Goal: Check status: Check status

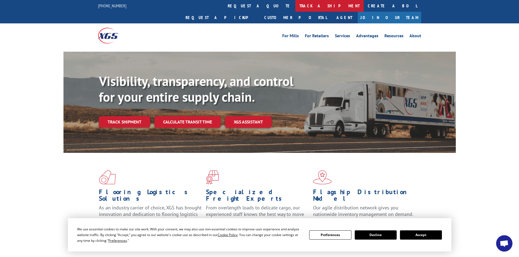
click at [295, 7] on link "track a shipment" at bounding box center [329, 6] width 68 height 12
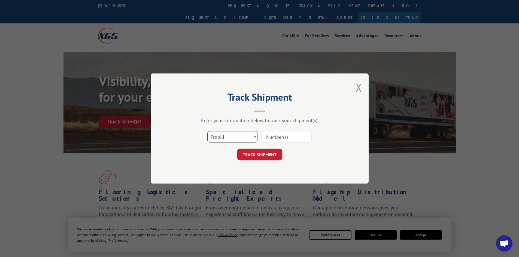
click at [233, 139] on select "Select category... Probill BOL PO" at bounding box center [232, 136] width 50 height 11
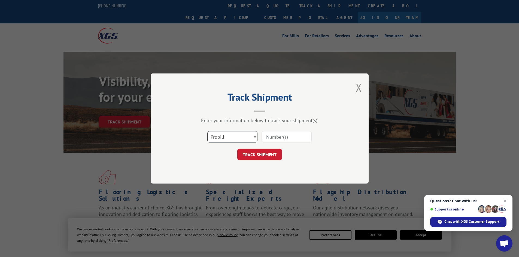
select select "bol"
click at [207, 131] on select "Select category... Probill BOL PO" at bounding box center [232, 136] width 50 height 11
click at [275, 137] on input at bounding box center [286, 136] width 50 height 11
paste input "7072214"
type input "7072214"
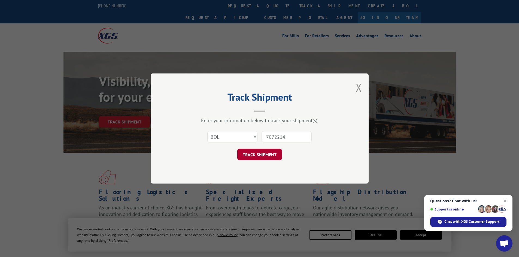
click at [264, 156] on button "TRACK SHIPMENT" at bounding box center [259, 154] width 45 height 11
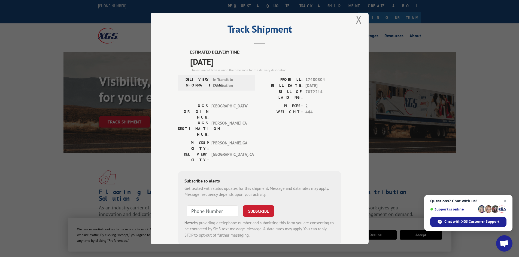
scroll to position [13, 0]
